Goal: Find specific page/section: Find specific page/section

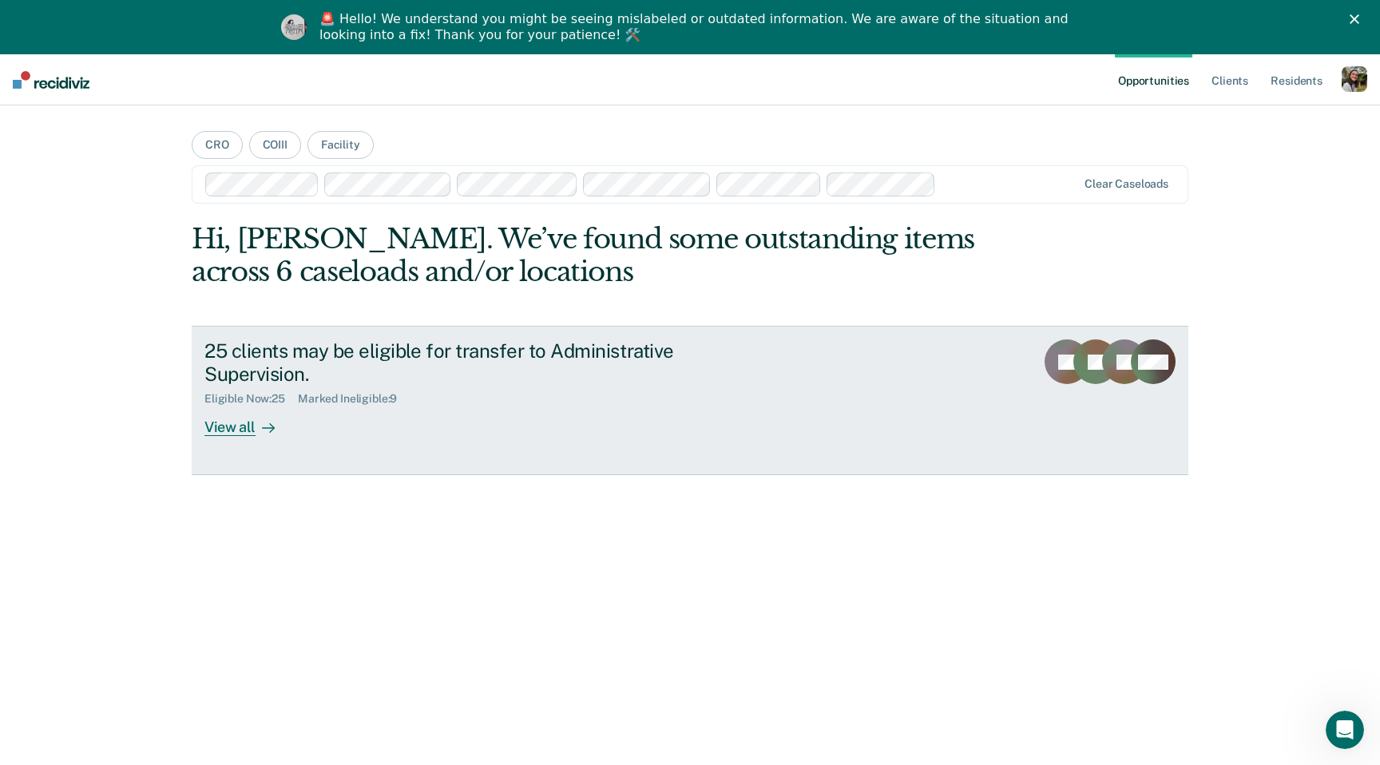
click at [489, 462] on link "25 clients may be eligible for transfer to Administrative Supervision. Eligible…" at bounding box center [690, 400] width 997 height 149
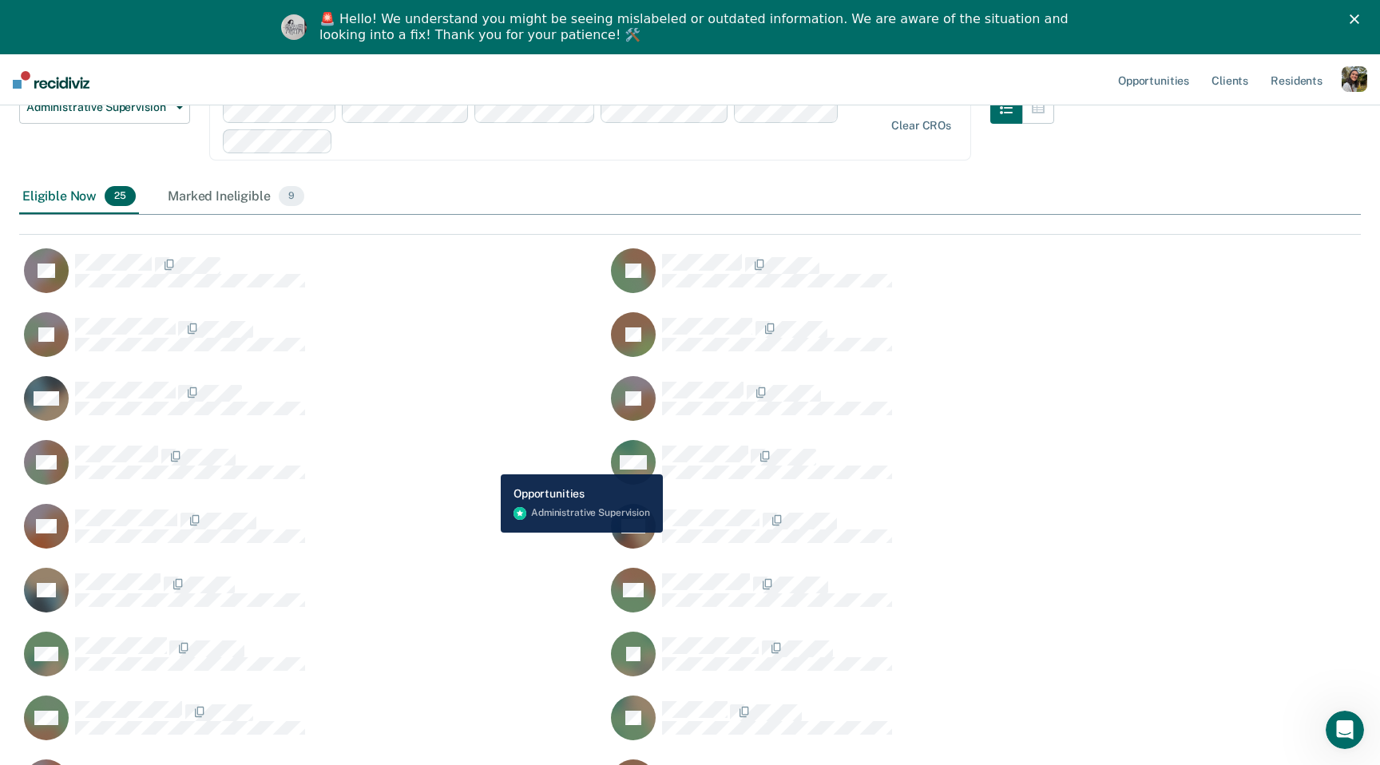
scroll to position [169, 0]
